Goal: Check status: Check status

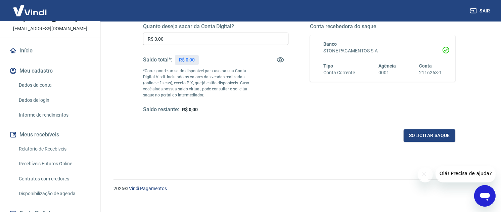
scroll to position [112, 0]
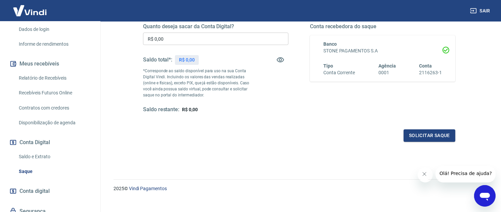
click at [37, 153] on link "Saldo e Extrato" at bounding box center [54, 157] width 76 height 14
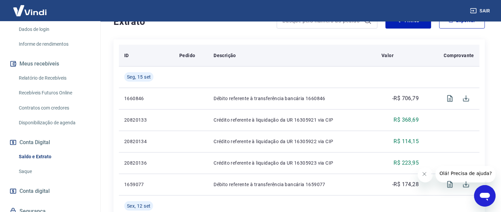
scroll to position [149, 0]
